Goal: Navigation & Orientation: Find specific page/section

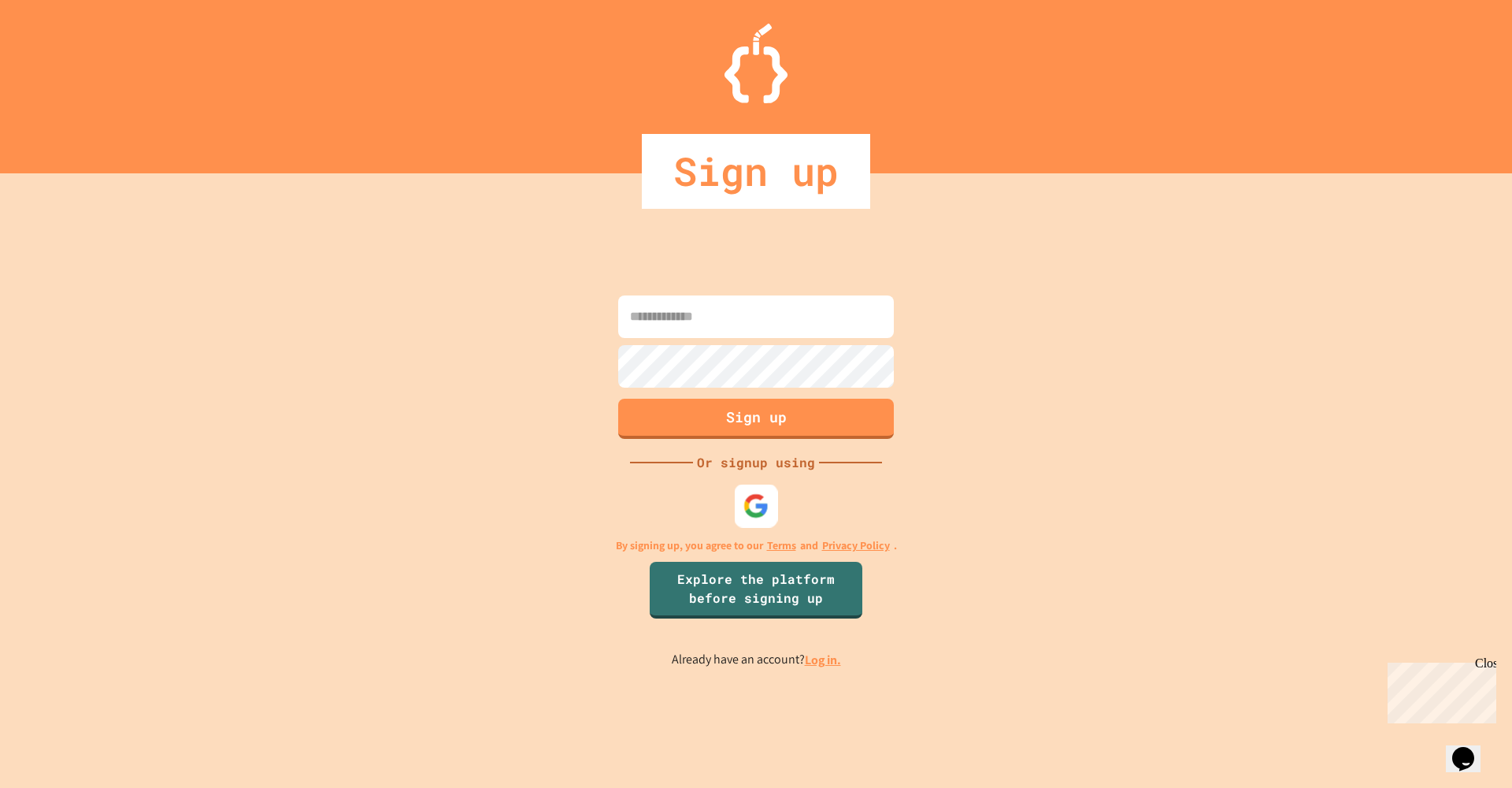
click at [740, 504] on div at bounding box center [757, 506] width 43 height 43
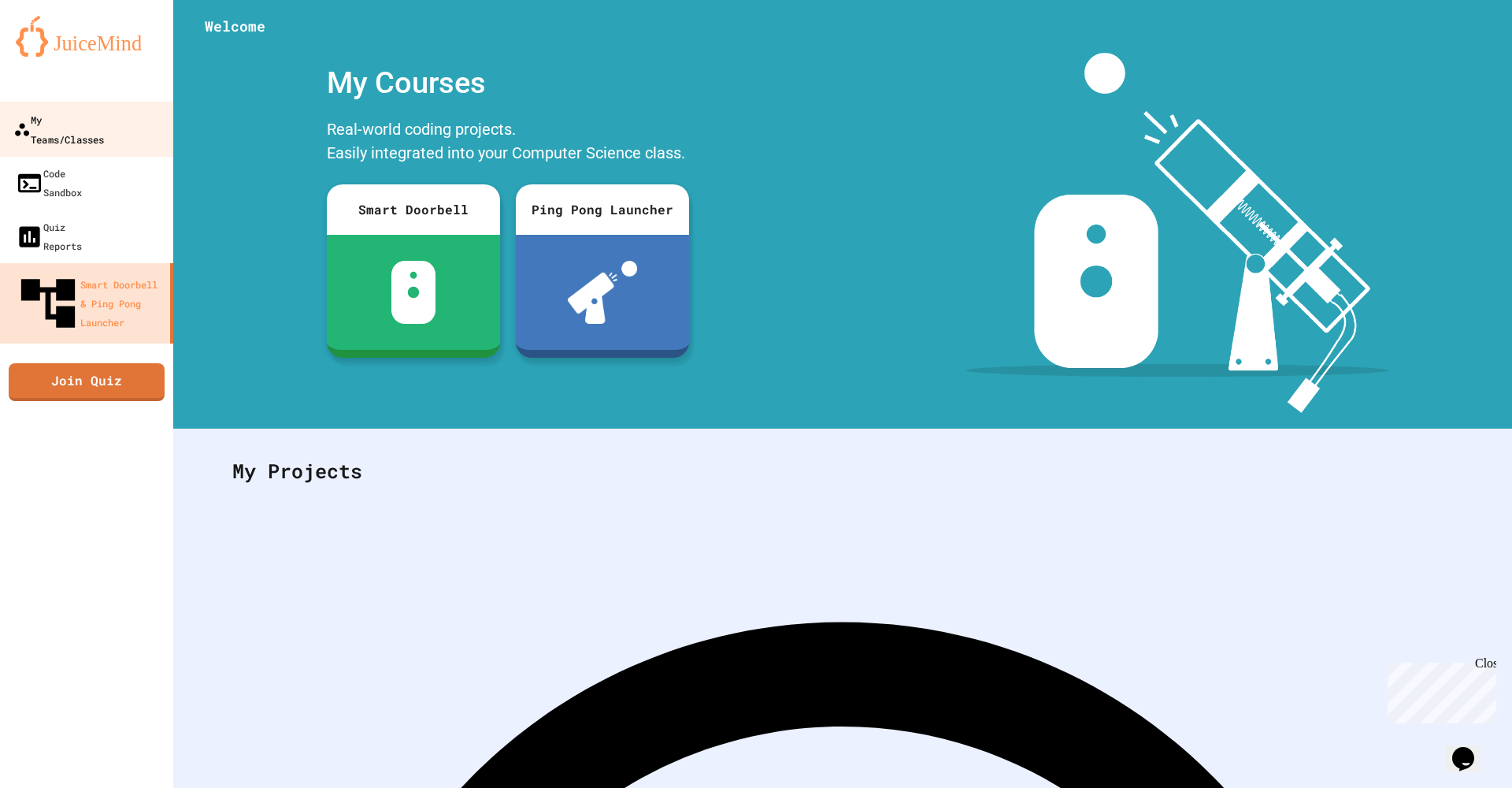
click at [41, 108] on link "My Teams/Classes" at bounding box center [87, 129] width 179 height 55
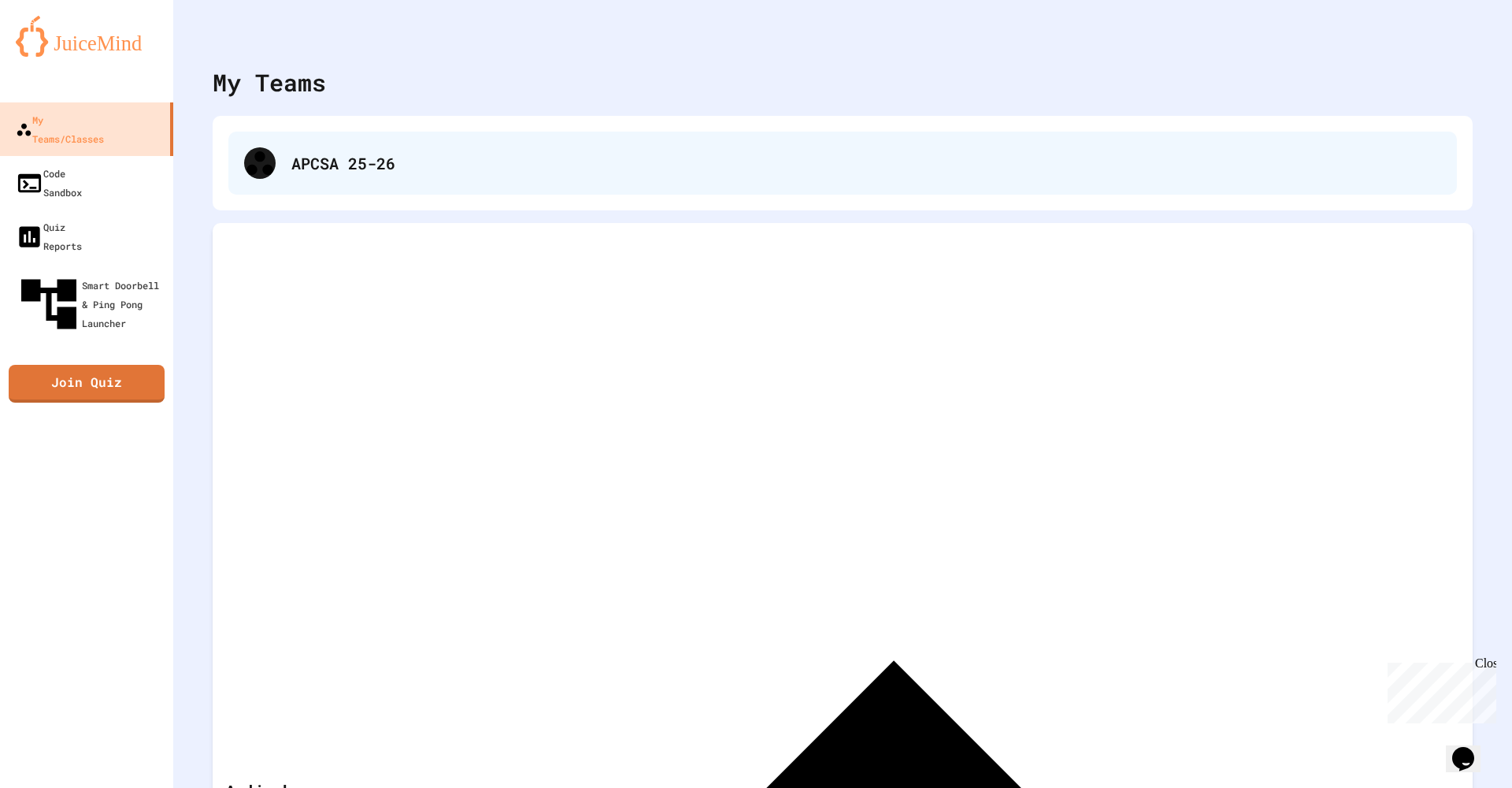
click at [512, 179] on div "APCSA 25-26" at bounding box center [842, 162] width 1228 height 63
